Goal: Task Accomplishment & Management: Manage account settings

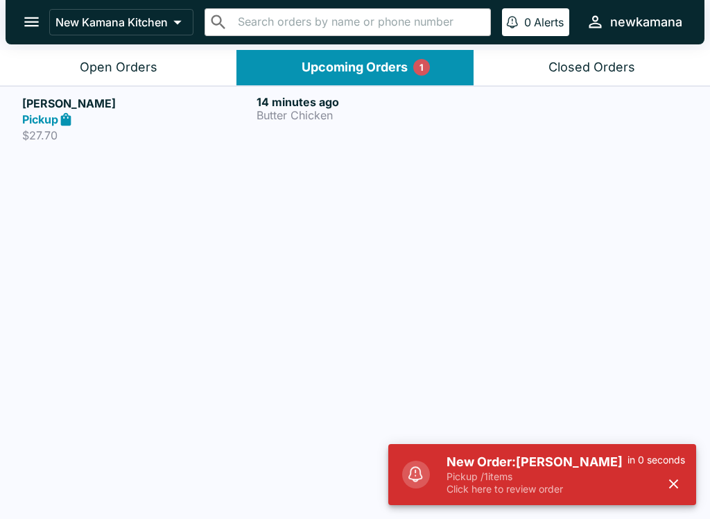
click at [53, 110] on h5 "[PERSON_NAME]" at bounding box center [136, 103] width 229 height 17
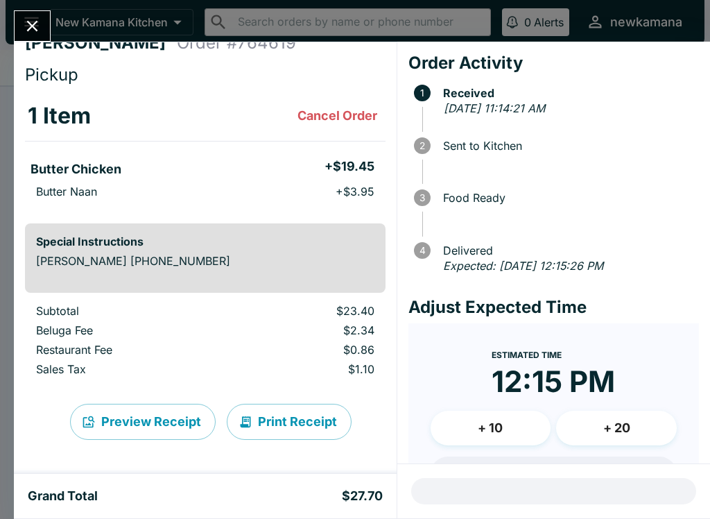
scroll to position [21, 0]
click at [32, 24] on icon "Close" at bounding box center [32, 26] width 19 height 19
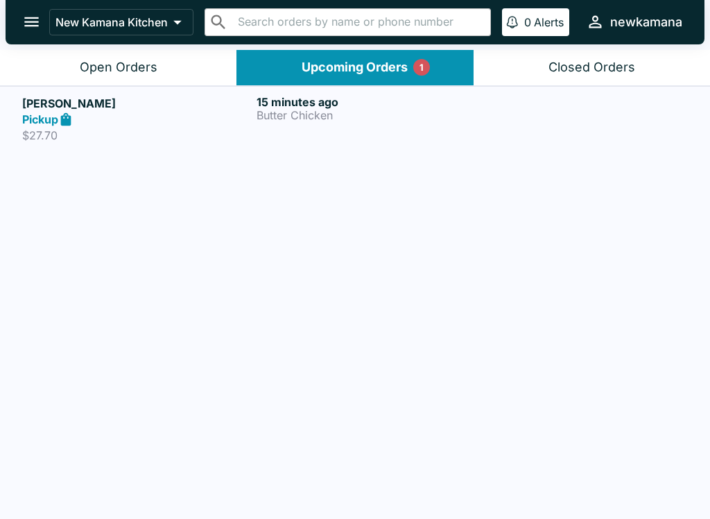
click at [117, 74] on div "Open Orders" at bounding box center [119, 68] width 78 height 16
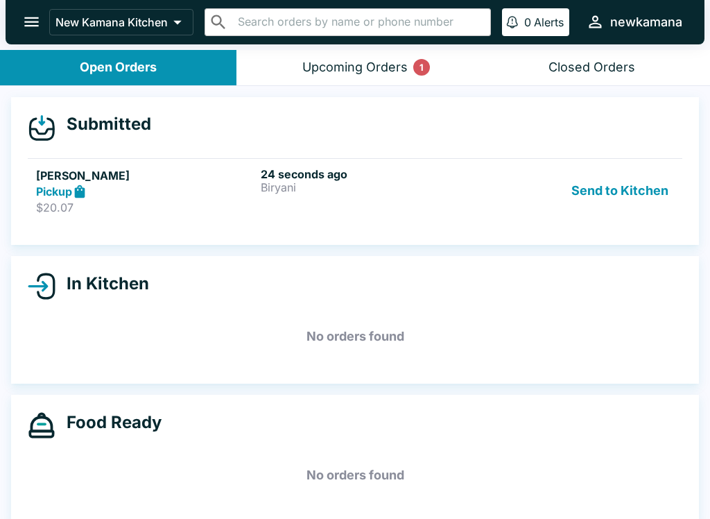
click at [600, 205] on button "Send to Kitchen" at bounding box center [620, 191] width 108 height 48
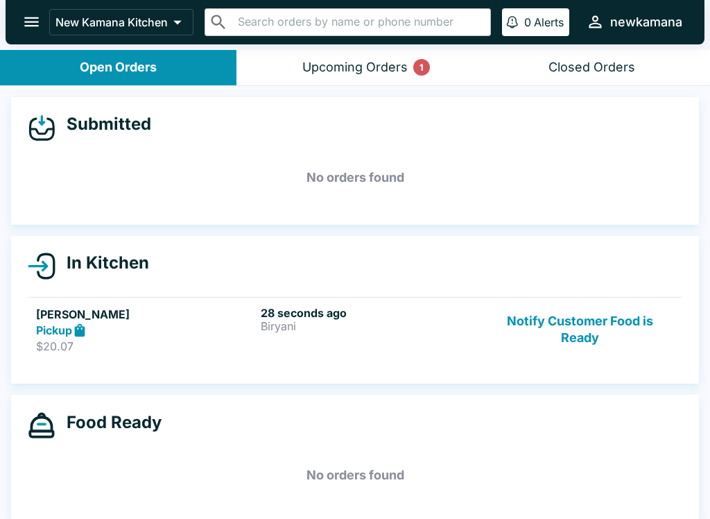
click at [366, 64] on div "Upcoming Orders 1" at bounding box center [354, 68] width 105 height 16
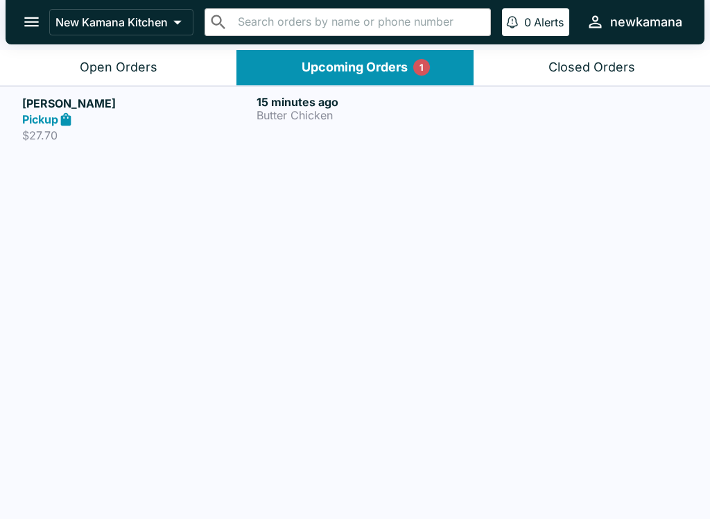
click at [142, 72] on div "Open Orders" at bounding box center [119, 68] width 78 height 16
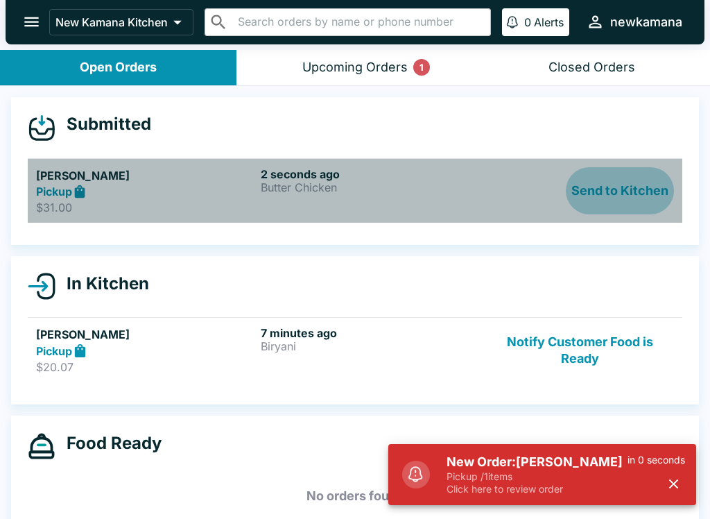
click at [667, 200] on button "Send to Kitchen" at bounding box center [620, 191] width 108 height 48
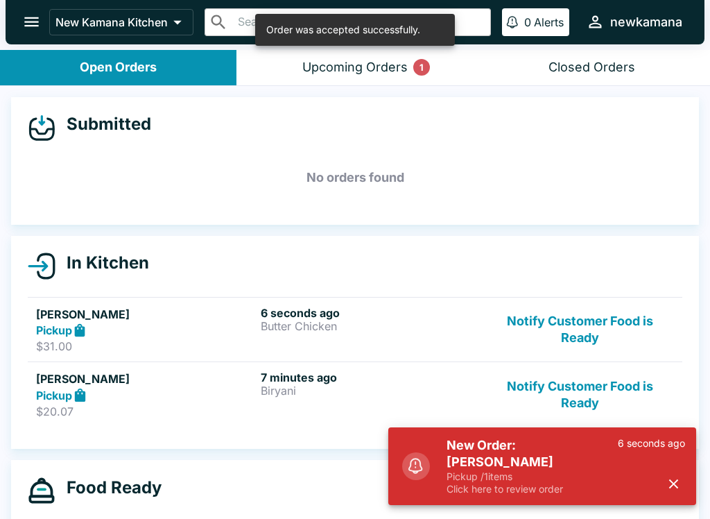
click at [570, 393] on button "Notify Customer Food is Ready" at bounding box center [580, 394] width 188 height 48
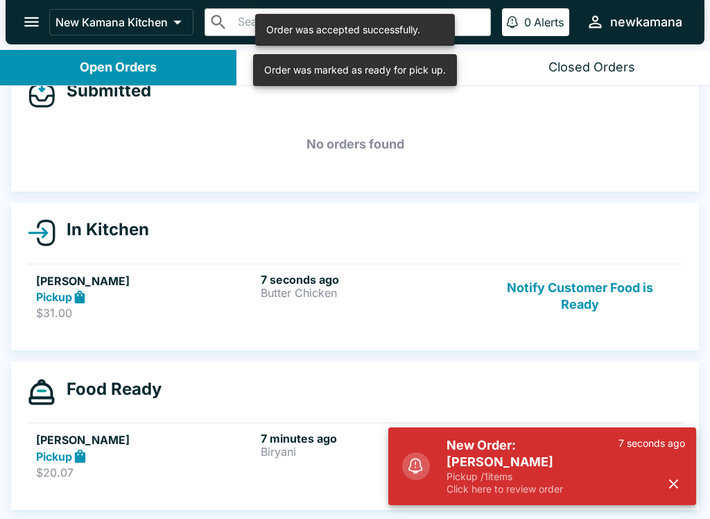
scroll to position [33, 0]
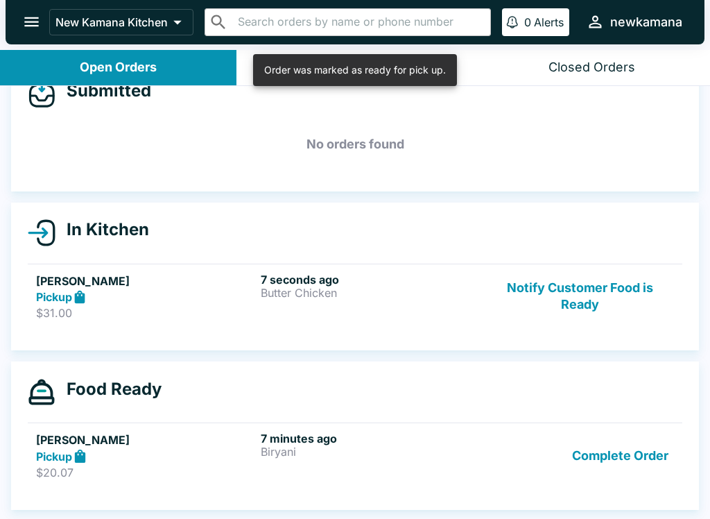
click at [637, 461] on button "Complete Order" at bounding box center [621, 456] width 108 height 48
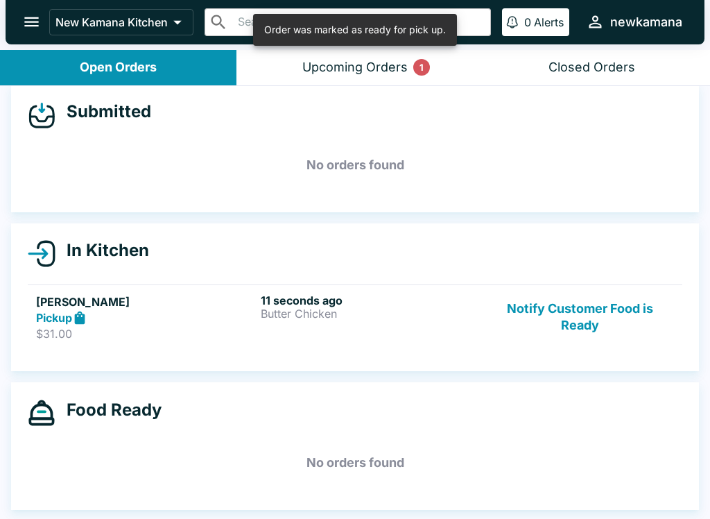
scroll to position [12, 0]
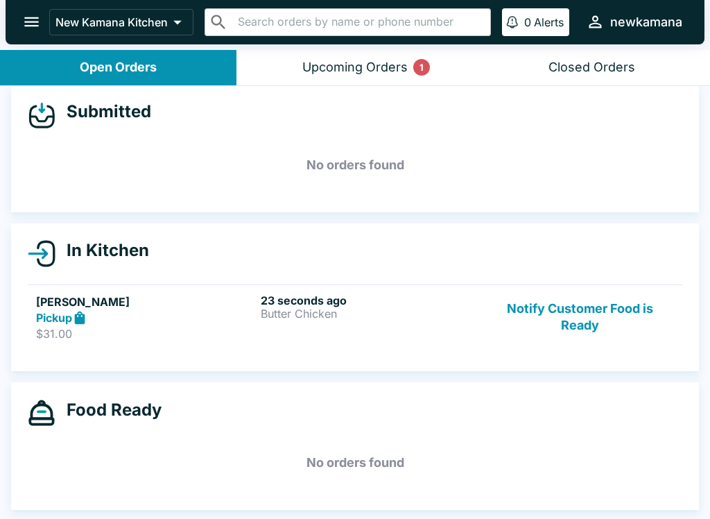
click at [626, 312] on button "Notify Customer Food is Ready" at bounding box center [580, 317] width 188 height 48
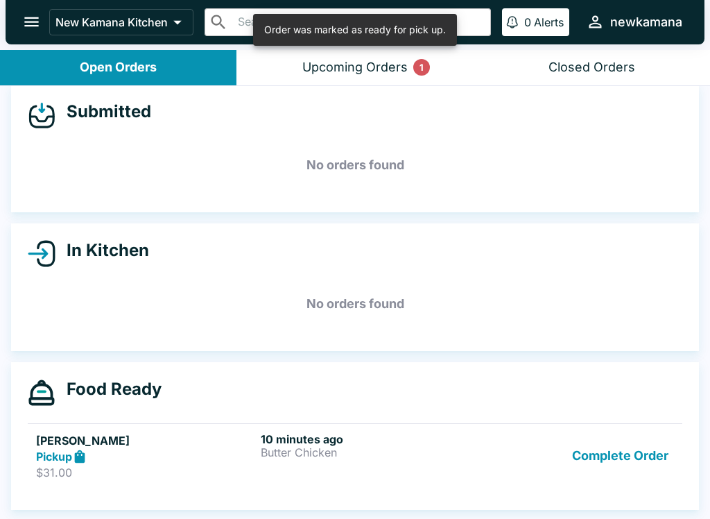
click at [627, 466] on button "Complete Order" at bounding box center [621, 456] width 108 height 48
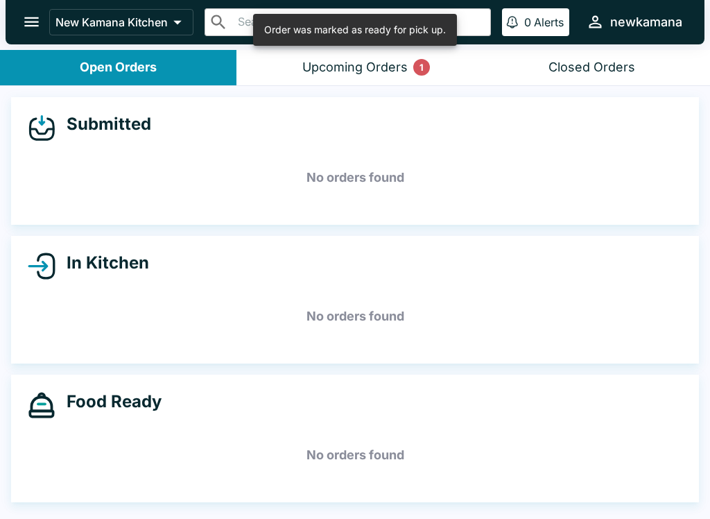
scroll to position [0, 0]
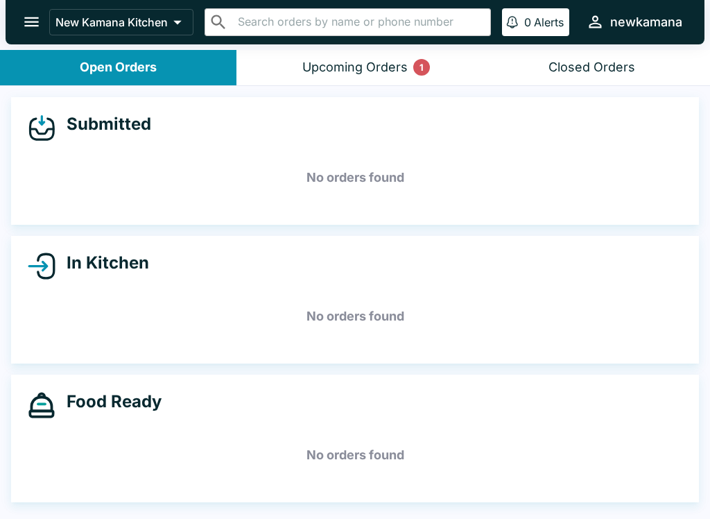
click at [381, 67] on div "Upcoming Orders 1" at bounding box center [354, 68] width 105 height 16
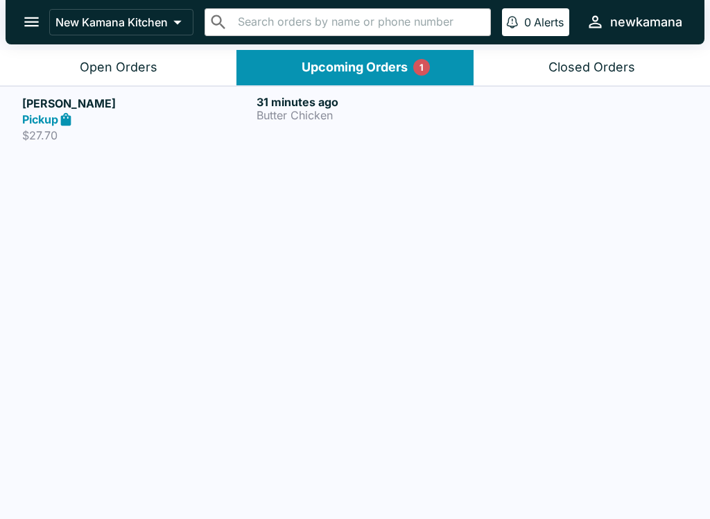
click at [225, 105] on h5 "[PERSON_NAME]" at bounding box center [136, 103] width 229 height 17
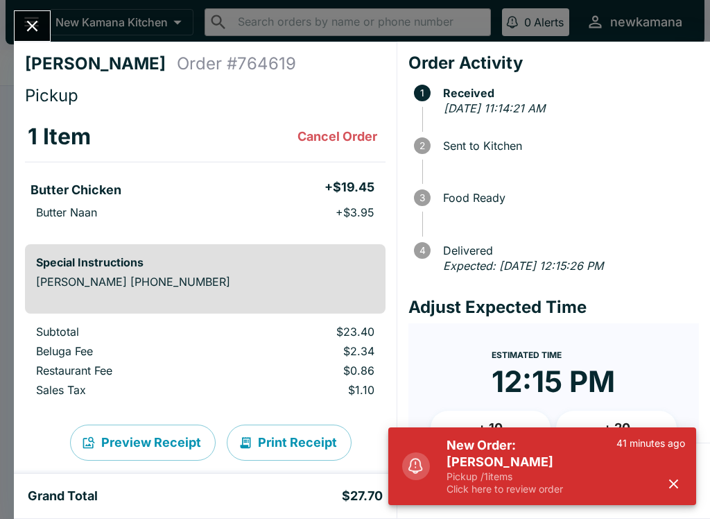
click at [4, 22] on div "[PERSON_NAME] Order # 764619 Pickup 1 Item Cancel Order Butter Chicken + $19.45…" at bounding box center [355, 259] width 710 height 519
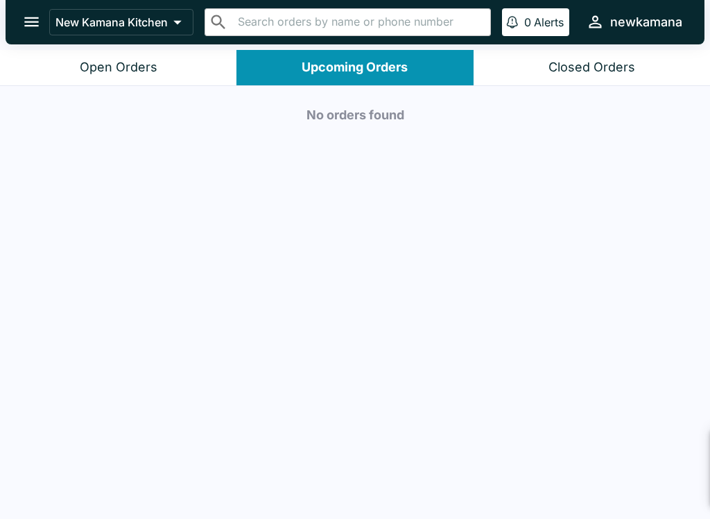
click at [133, 65] on div "Open Orders" at bounding box center [119, 68] width 78 height 16
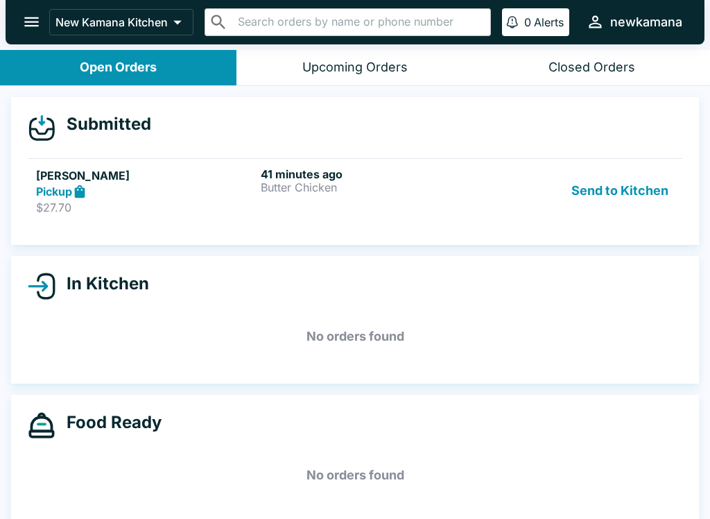
click at [612, 204] on button "Send to Kitchen" at bounding box center [620, 191] width 108 height 48
